Goal: Task Accomplishment & Management: Manage account settings

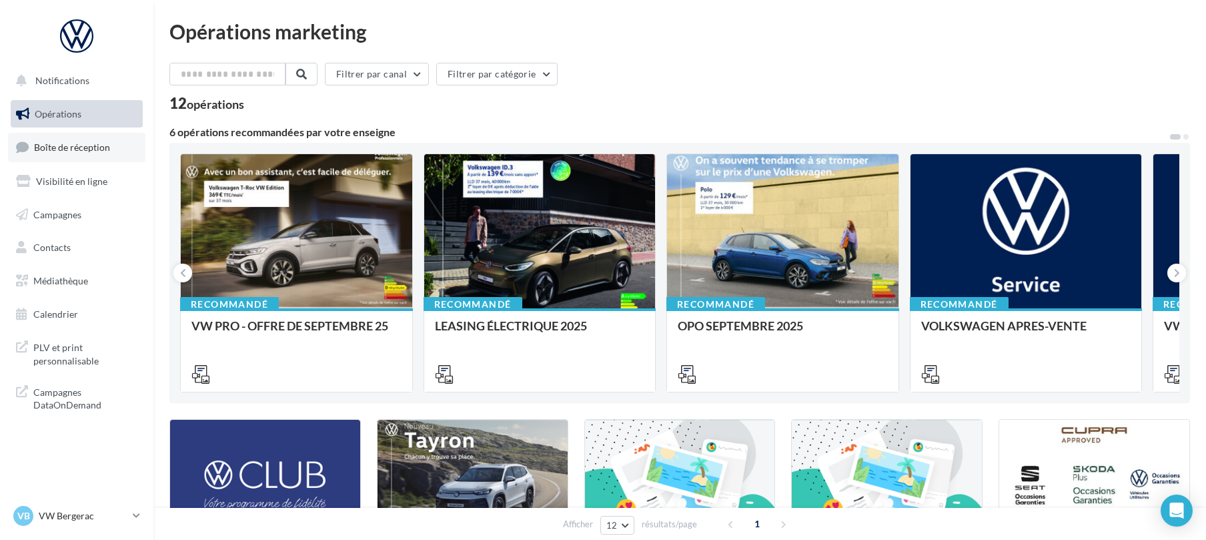
click at [95, 147] on span "Boîte de réception" at bounding box center [72, 146] width 76 height 11
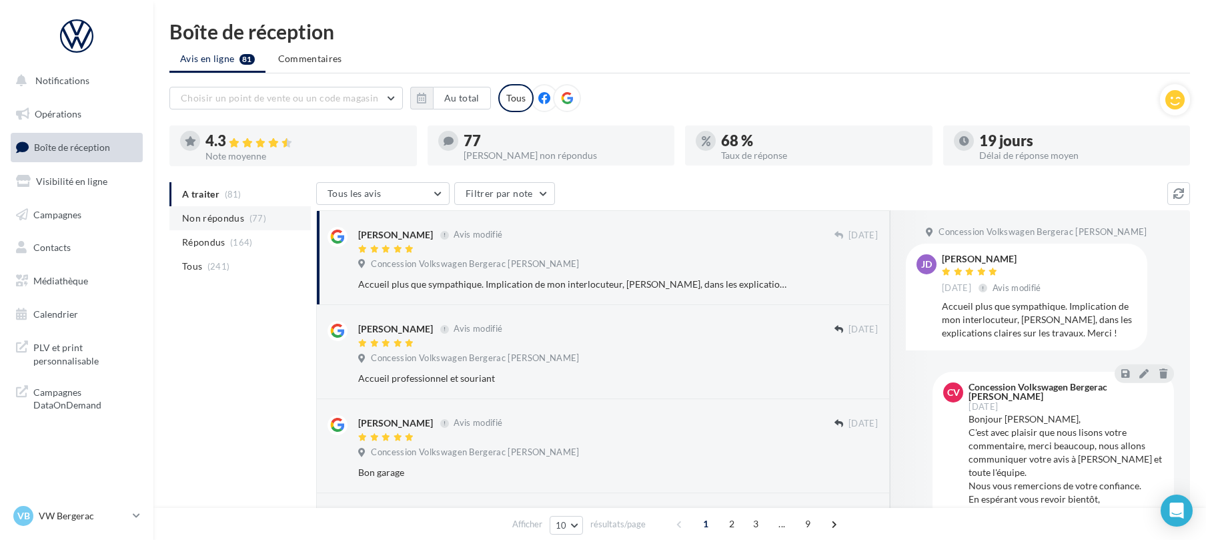
click at [220, 218] on span "Non répondus" at bounding box center [213, 218] width 62 height 13
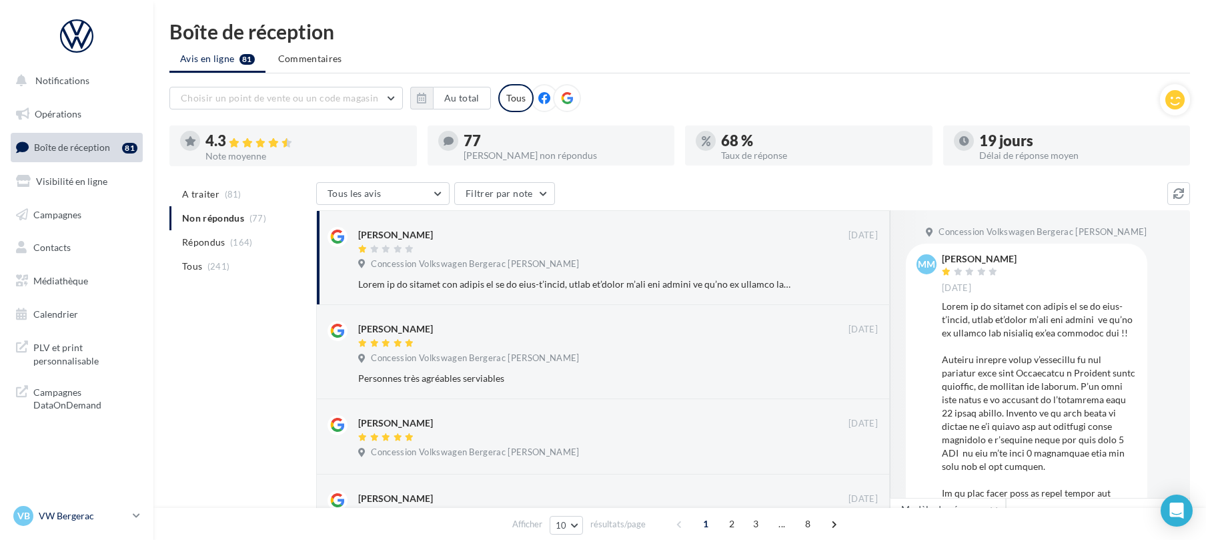
click at [80, 518] on p "VW Bergerac" at bounding box center [83, 515] width 89 height 13
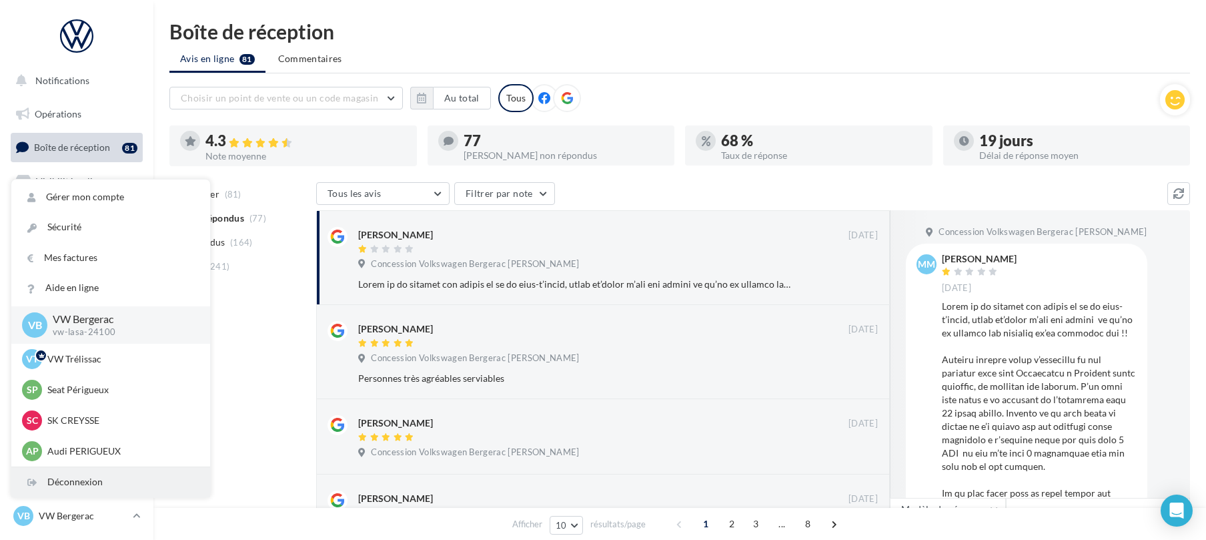
click at [93, 481] on div "Déconnexion" at bounding box center [110, 482] width 199 height 30
